Goal: Task Accomplishment & Management: Complete application form

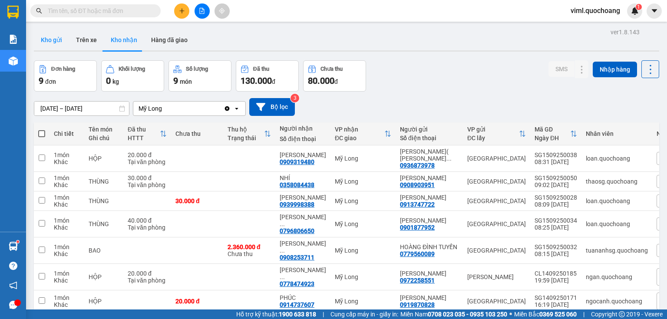
click at [57, 40] on button "Kho gửi" at bounding box center [51, 40] width 35 height 21
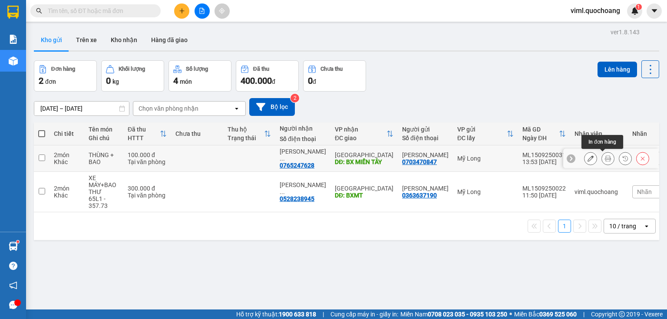
click at [605, 157] on icon at bounding box center [608, 158] width 6 height 6
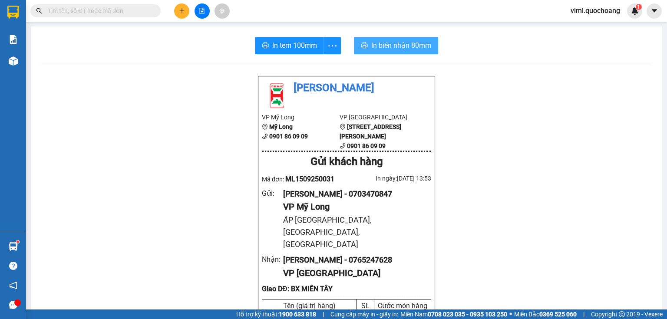
drag, startPoint x: 406, startPoint y: 47, endPoint x: 415, endPoint y: 39, distance: 12.6
click at [406, 46] on span "In biên nhận 80mm" at bounding box center [401, 45] width 60 height 11
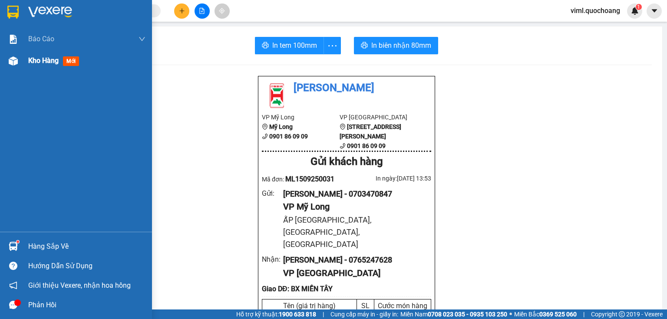
click at [42, 63] on span "Kho hàng" at bounding box center [43, 60] width 30 height 8
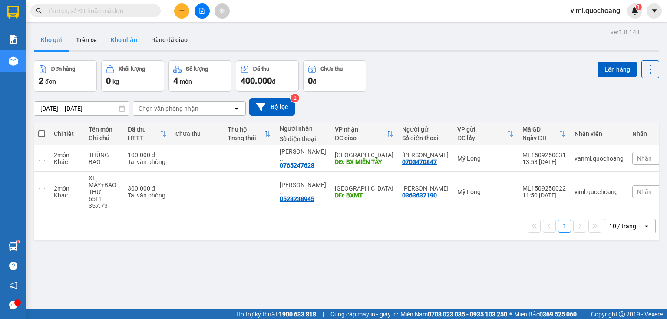
click at [121, 42] on button "Kho nhận" at bounding box center [124, 40] width 40 height 21
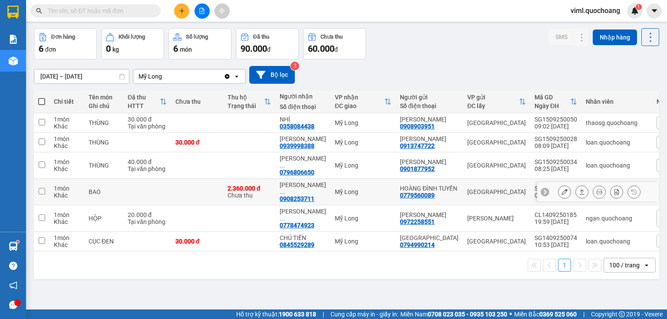
scroll to position [40, 0]
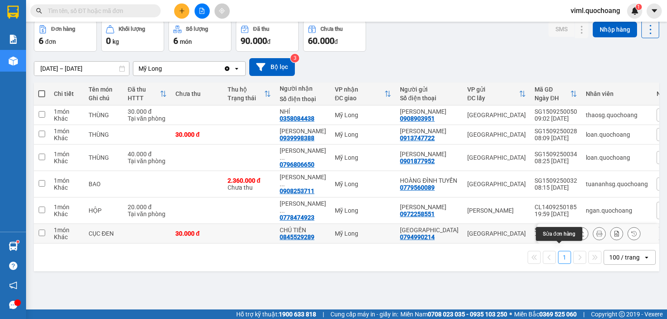
click at [562, 237] on icon at bounding box center [565, 234] width 6 height 6
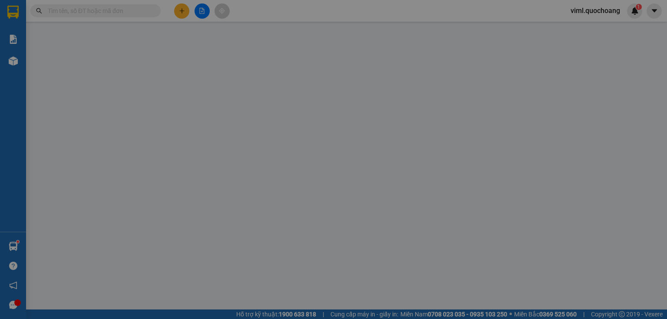
type input "0794990214"
type input "[GEOGRAPHIC_DATA]"
type input "119 [PERSON_NAME] P PHÚ THẠNH , [GEOGRAPHIC_DATA]"
type input "0845529289"
type input "CHÚ TIẾN"
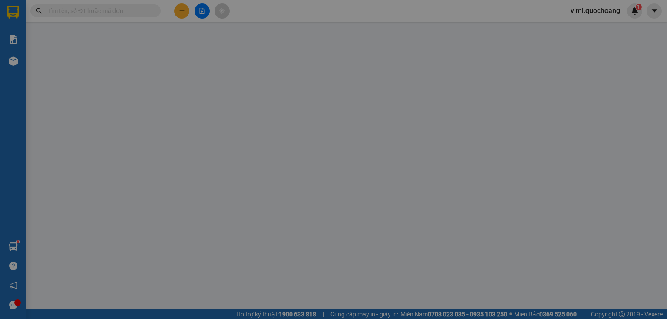
type input "30.000"
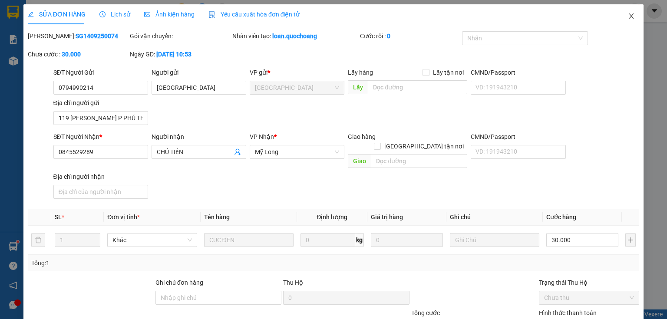
click at [628, 17] on icon "close" at bounding box center [631, 16] width 7 height 7
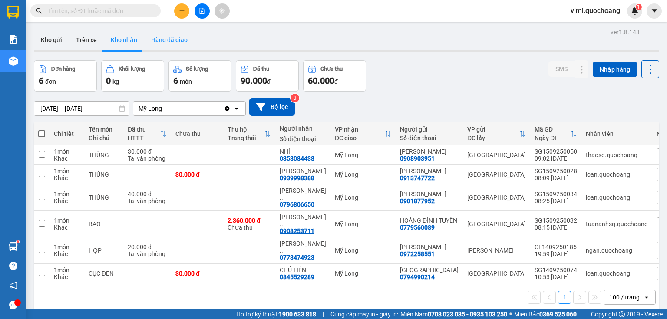
click at [163, 33] on button "Hàng đã giao" at bounding box center [169, 40] width 50 height 21
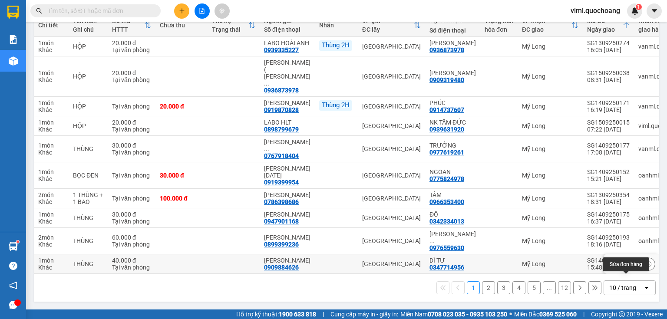
scroll to position [131, 0]
click at [628, 290] on div "10 / trang" at bounding box center [622, 288] width 27 height 9
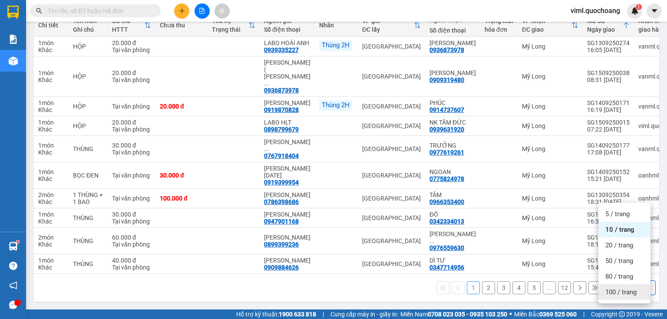
click at [623, 288] on span "100 / trang" at bounding box center [620, 292] width 31 height 9
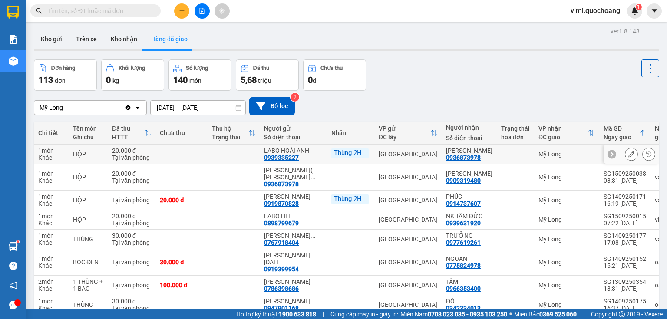
scroll to position [0, 0]
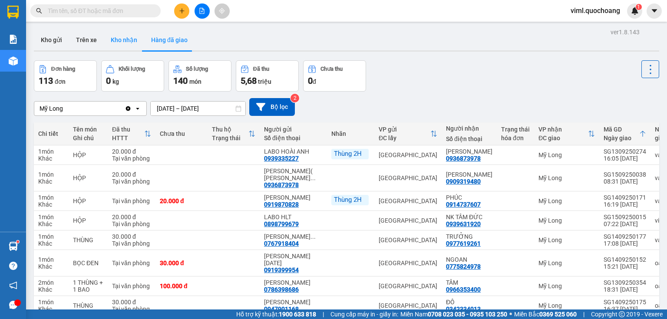
click at [130, 40] on button "Kho nhận" at bounding box center [124, 40] width 40 height 21
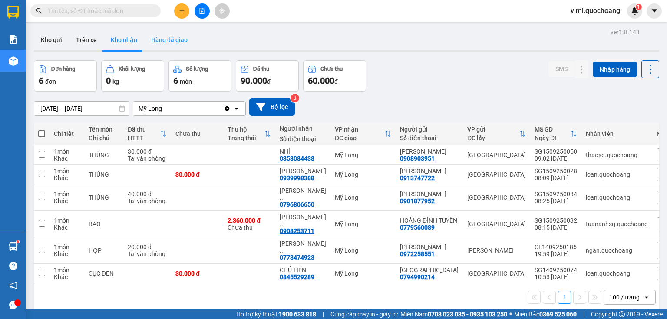
click at [177, 48] on button "Hàng đã giao" at bounding box center [169, 40] width 50 height 21
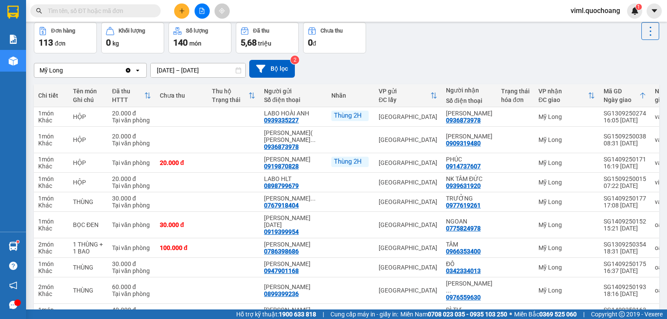
scroll to position [5, 0]
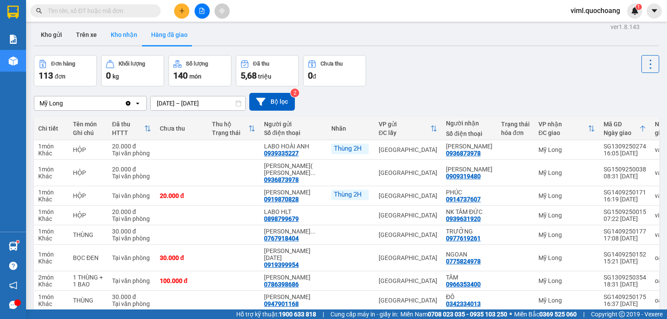
click at [131, 39] on button "Kho nhận" at bounding box center [124, 34] width 40 height 21
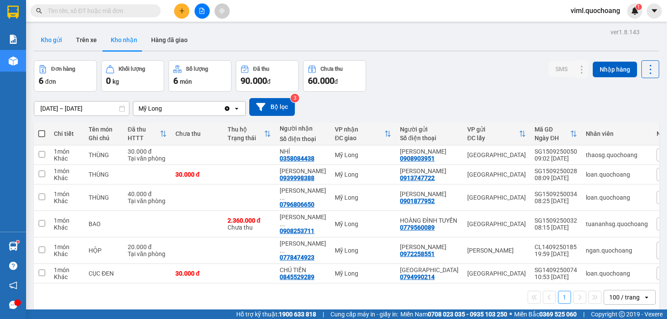
click at [62, 36] on button "Kho gửi" at bounding box center [51, 40] width 35 height 21
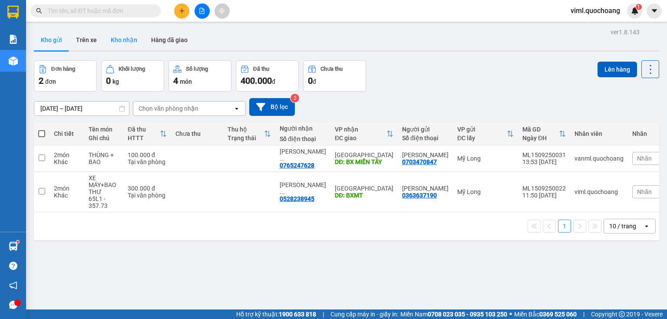
click at [120, 46] on button "Kho nhận" at bounding box center [124, 40] width 40 height 21
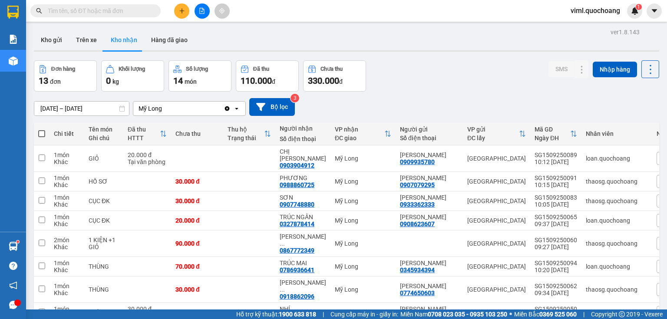
click at [183, 7] on button at bounding box center [181, 10] width 15 height 15
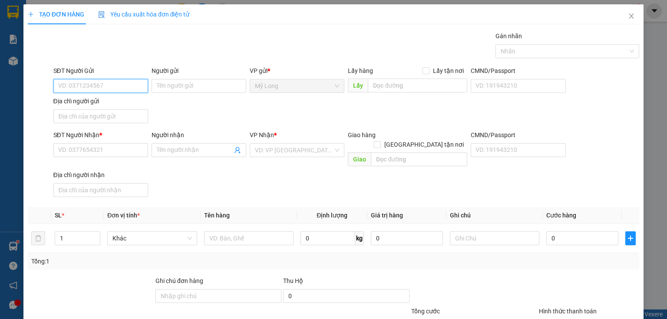
click at [107, 86] on input "SĐT Người Gửi" at bounding box center [100, 86] width 95 height 14
type input "0939080789"
click at [111, 100] on div "0939080789 - MAI ĐỨC TRÍ" at bounding box center [99, 103] width 83 height 10
type input "MAI ĐỨC TRÍ"
type input "0939080789"
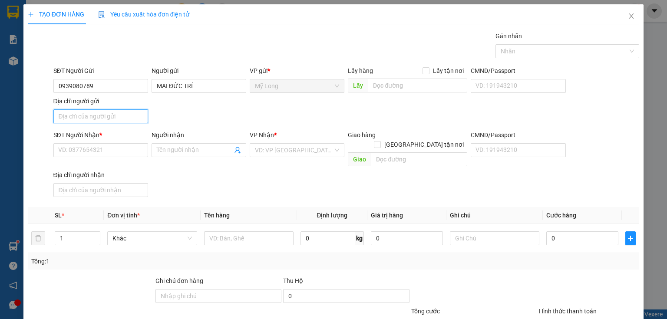
click at [107, 120] on input "Địa chỉ người gửi" at bounding box center [100, 116] width 95 height 14
click at [123, 115] on input "Địa chỉ người gửi" at bounding box center [100, 116] width 95 height 14
type input "ẤP 1 [GEOGRAPHIC_DATA]"
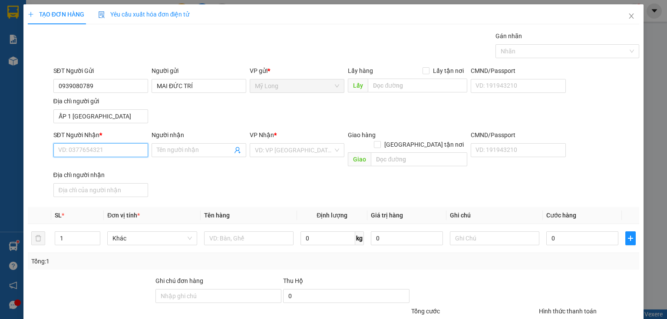
click at [113, 148] on input "SĐT Người Nhận *" at bounding box center [100, 150] width 95 height 14
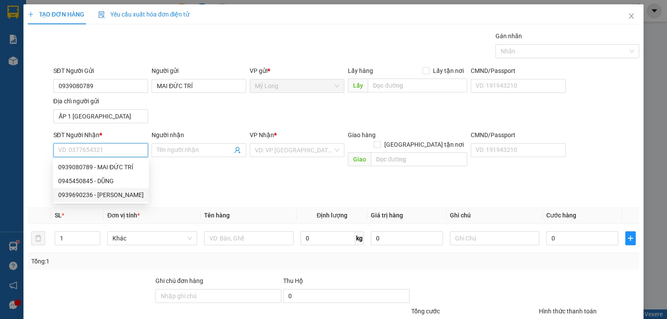
click at [123, 196] on div "0939690236 - [PERSON_NAME]" at bounding box center [101, 195] width 86 height 10
type input "0939690236"
type input "[PERSON_NAME]"
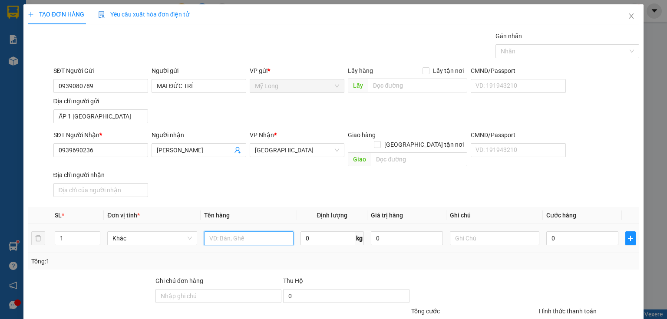
click at [263, 231] on input "text" at bounding box center [248, 238] width 89 height 14
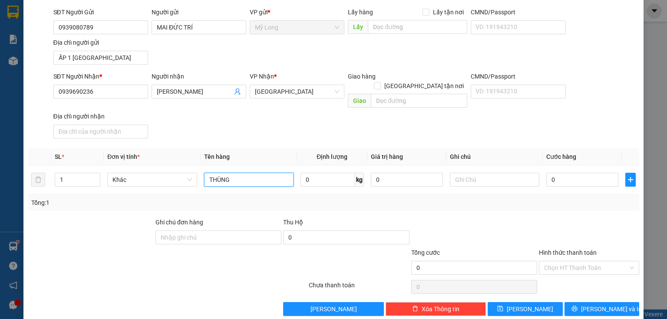
scroll to position [62, 0]
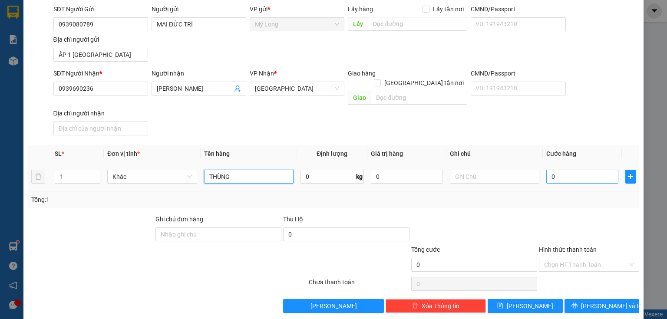
type input "THÙNG"
click at [578, 170] on input "0" at bounding box center [582, 177] width 72 height 14
click at [581, 170] on input "0" at bounding box center [582, 177] width 72 height 14
type input "03"
type input "3"
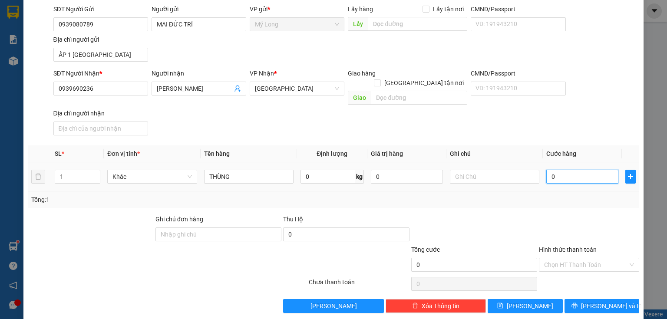
type input "3"
type input "030"
type input "30"
type input "30.000"
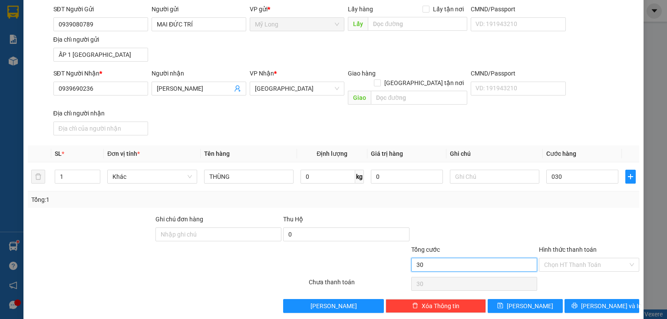
type input "30.000"
click at [489, 258] on input "30.000" at bounding box center [474, 265] width 126 height 14
click at [553, 258] on input "Hình thức thanh toán" at bounding box center [586, 264] width 84 height 13
click at [549, 264] on div "Tại văn phòng" at bounding box center [585, 271] width 100 height 14
type input "0"
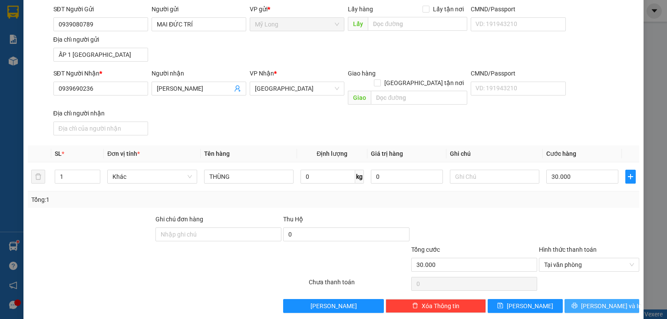
click at [578, 299] on button "[PERSON_NAME] và In" at bounding box center [602, 306] width 75 height 14
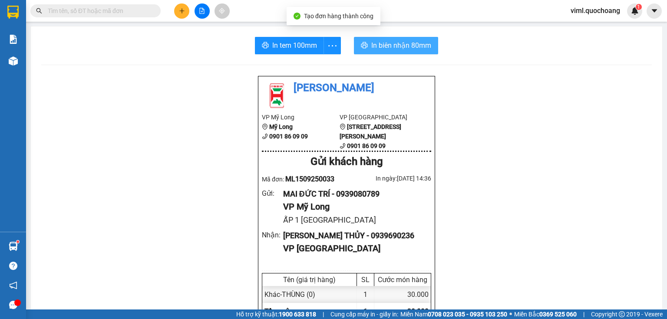
click at [372, 46] on span "In biên nhận 80mm" at bounding box center [401, 45] width 60 height 11
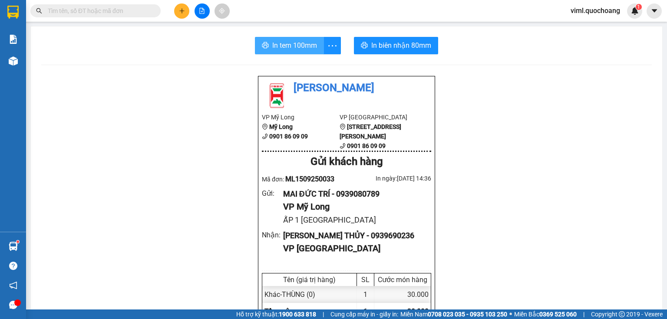
click at [308, 43] on span "In tem 100mm" at bounding box center [294, 45] width 45 height 11
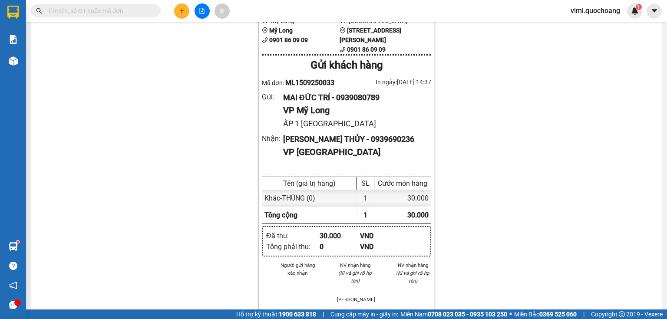
scroll to position [104, 0]
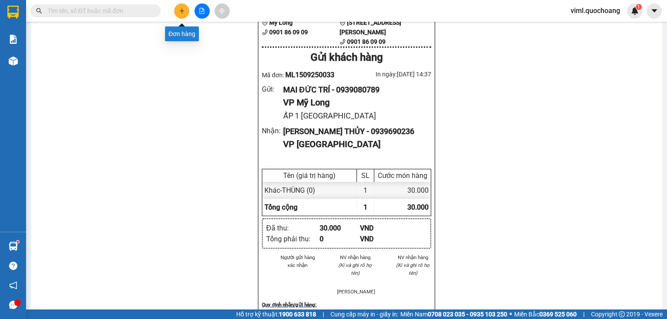
click at [188, 13] on button at bounding box center [181, 10] width 15 height 15
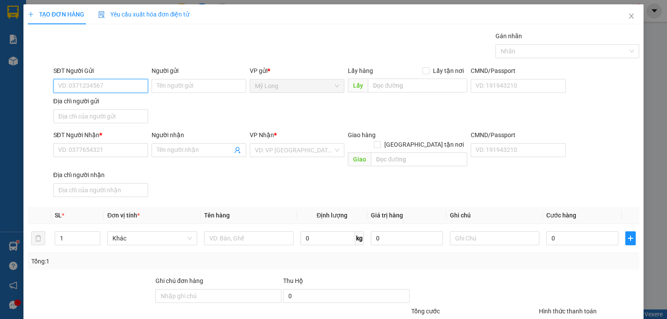
click at [135, 89] on input "SĐT Người Gửi" at bounding box center [100, 86] width 95 height 14
type input "0939233645"
click at [125, 102] on div "0939233645 - PHỤNG" at bounding box center [99, 103] width 83 height 10
type input "PHỤNG"
type input "0939233645"
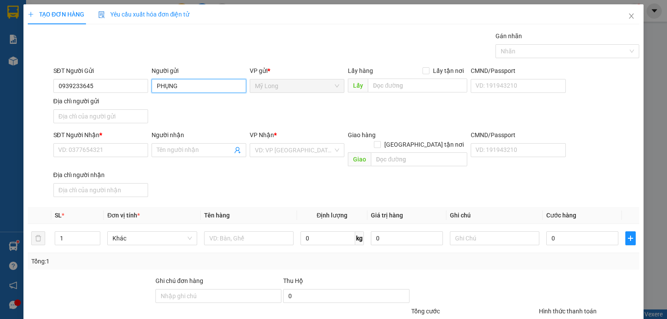
click at [188, 83] on input "PHỤNG" at bounding box center [199, 86] width 95 height 14
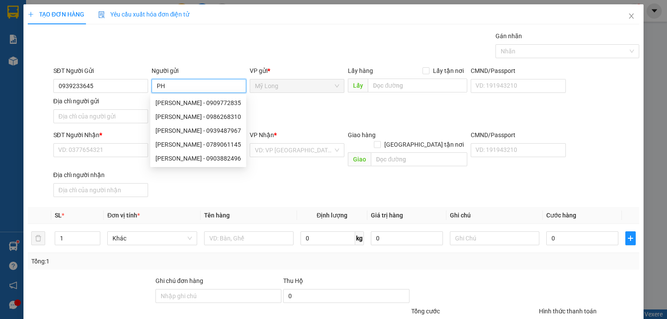
type input "P"
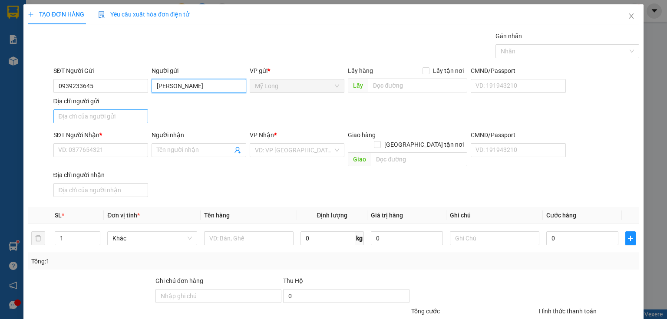
type input "[PERSON_NAME]"
click at [113, 118] on input "Địa chỉ người gửi" at bounding box center [100, 116] width 95 height 14
type input "A"
type input "Â"
type input "ẤP 2 [GEOGRAPHIC_DATA]"
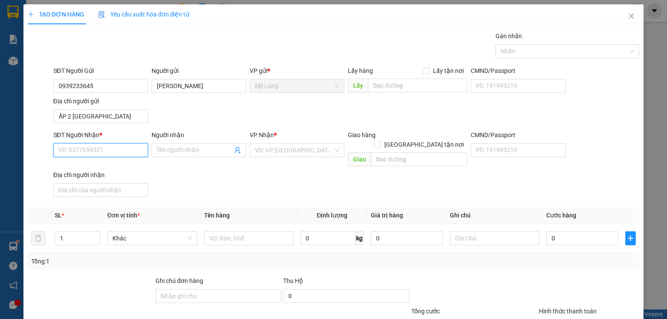
click at [111, 152] on input "SĐT Người Nhận *" at bounding box center [100, 150] width 95 height 14
click at [129, 154] on input "SĐT Người Nhận *" at bounding box center [100, 150] width 95 height 14
click at [113, 151] on input "SĐT Người Nhận *" at bounding box center [100, 150] width 95 height 14
type input "0933045748"
click at [112, 171] on div "0933045748 - TRÂM" at bounding box center [99, 167] width 83 height 10
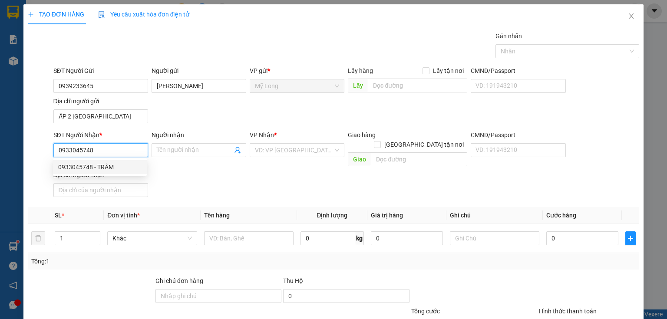
type input "TRÂM"
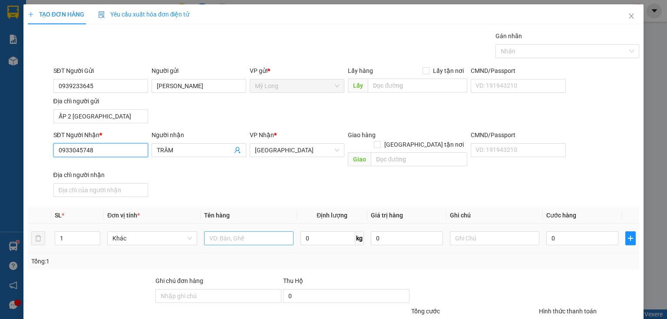
type input "0933045748"
click at [237, 231] on input "text" at bounding box center [248, 238] width 89 height 14
type input "THÙNG"
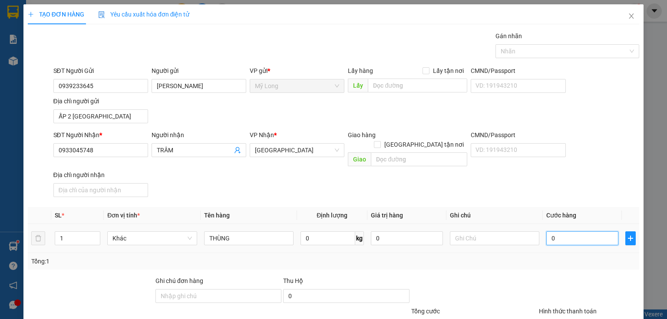
click at [590, 231] on input "0" at bounding box center [582, 238] width 72 height 14
click at [577, 231] on input "0" at bounding box center [582, 238] width 72 height 14
type input "05"
type input "5"
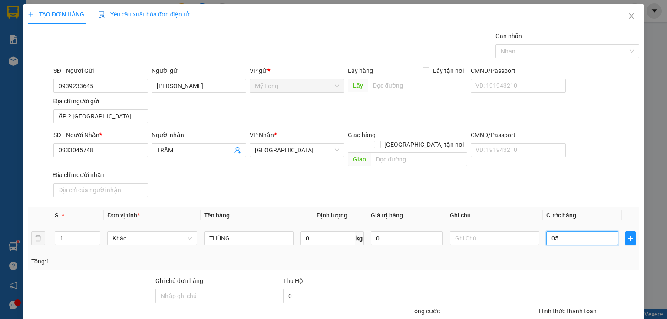
type input "050"
type input "50"
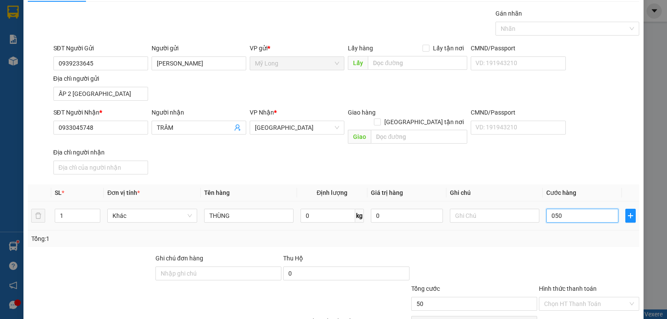
scroll to position [62, 0]
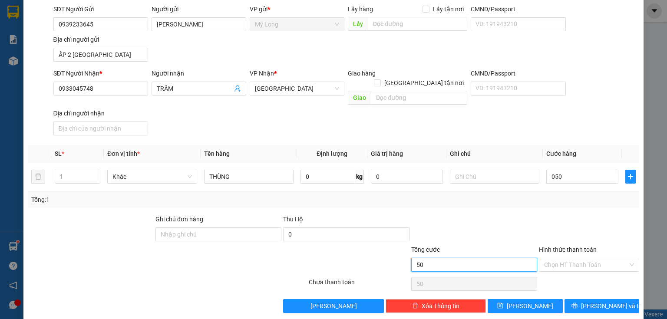
type input "50.000"
click at [468, 258] on input "50.000" at bounding box center [474, 265] width 126 height 14
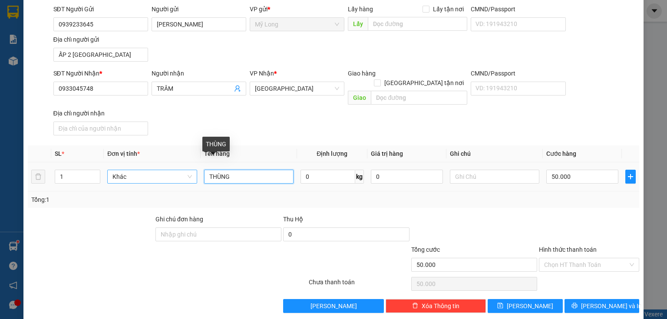
drag, startPoint x: 241, startPoint y: 169, endPoint x: 188, endPoint y: 160, distance: 53.7
click at [188, 162] on tr "1 Khác THÙNG 0 kg 0 50.000" at bounding box center [333, 176] width 611 height 29
type input "K"
type input "THÙNG"
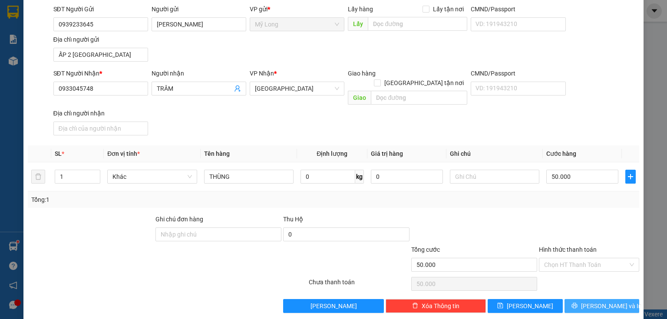
click at [615, 301] on button "[PERSON_NAME] và In" at bounding box center [602, 306] width 75 height 14
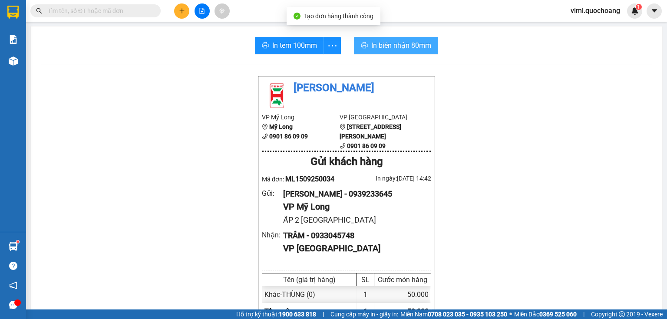
click at [381, 40] on span "In biên nhận 80mm" at bounding box center [401, 45] width 60 height 11
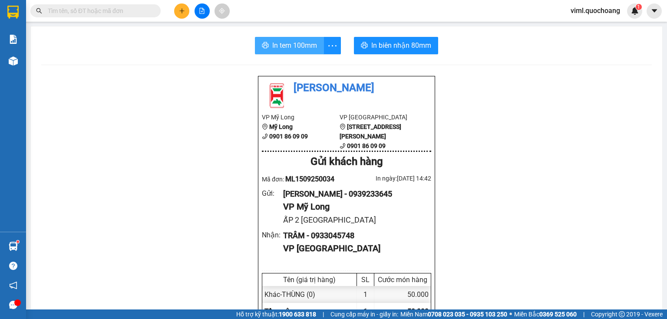
click at [311, 46] on span "In tem 100mm" at bounding box center [294, 45] width 45 height 11
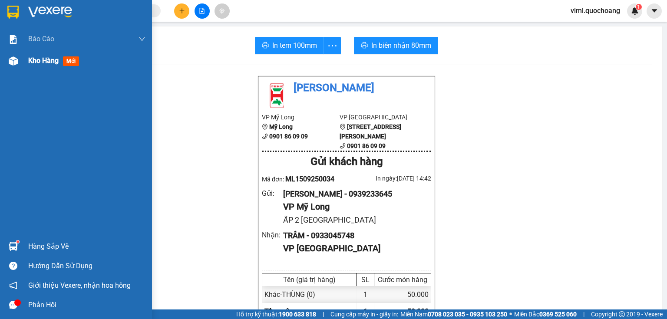
click at [30, 64] on span "Kho hàng" at bounding box center [43, 60] width 30 height 8
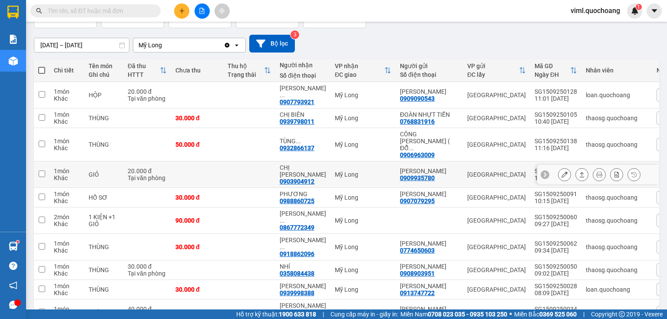
scroll to position [69, 0]
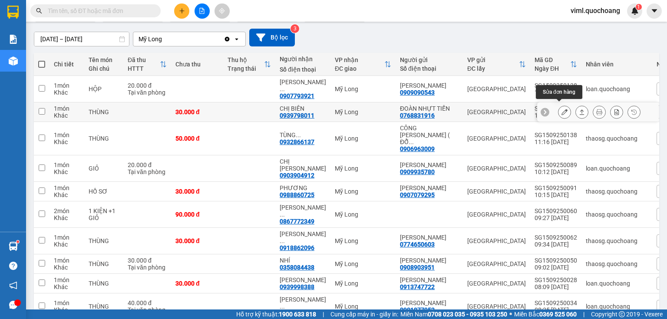
click at [562, 111] on icon at bounding box center [565, 112] width 6 height 6
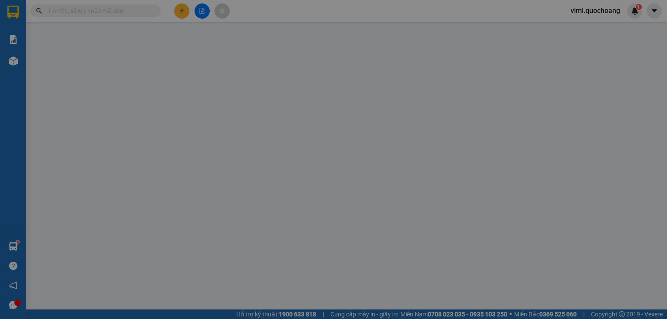
type input "0768831916"
type input "ĐOÀN NHỰT TIẾN"
type input "236/29/2H ĐIÊN BIÊN PHỦ P.17 BÌNH THẠNH"
type input "0939798011"
type input "CHỊ BIÊN"
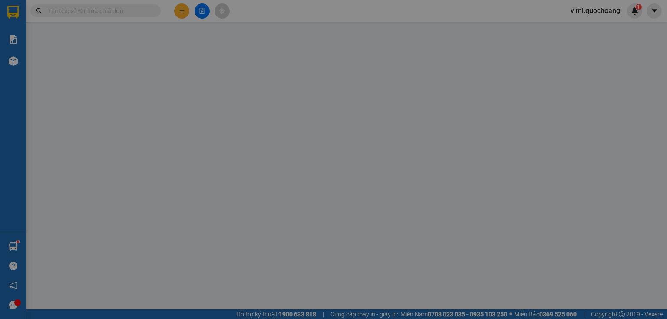
type input "30.000"
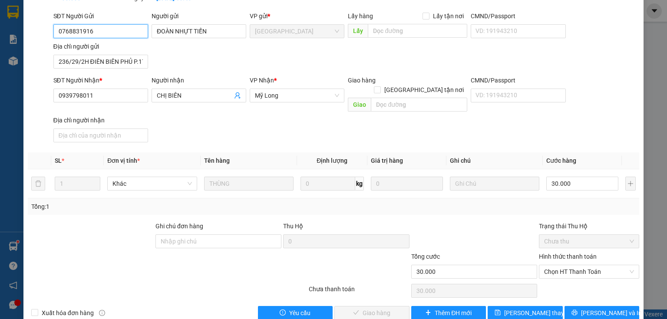
scroll to position [64, 0]
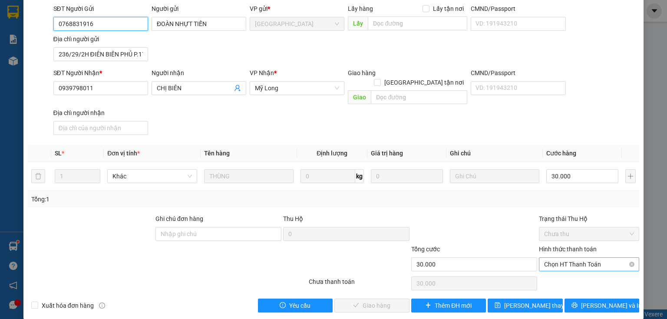
click at [552, 258] on span "Chọn HT Thanh Toán" at bounding box center [589, 264] width 90 height 13
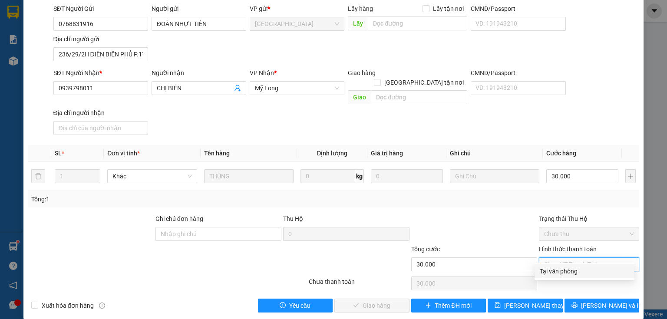
click at [551, 268] on div "Tại văn phòng" at bounding box center [584, 272] width 89 height 10
type input "0"
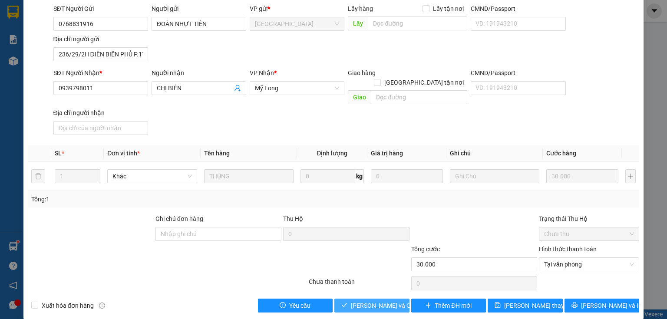
click at [385, 301] on span "[PERSON_NAME] và Giao hàng" at bounding box center [392, 306] width 83 height 10
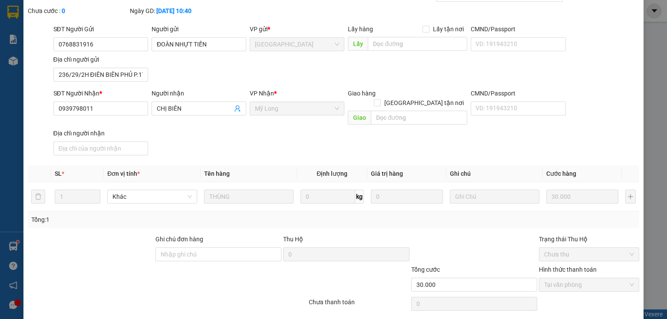
scroll to position [0, 0]
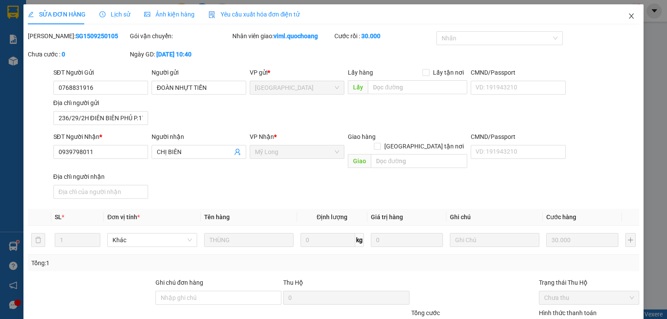
click at [629, 16] on icon "close" at bounding box center [631, 15] width 5 height 5
